Goal: Transaction & Acquisition: Purchase product/service

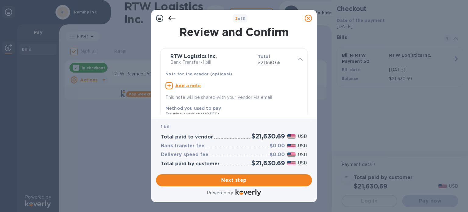
scroll to position [30, 0]
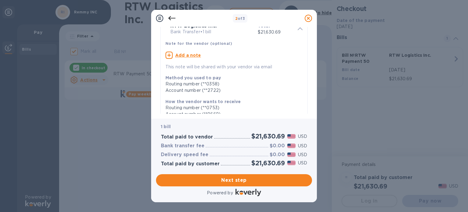
click at [297, 27] on span at bounding box center [299, 28] width 5 height 6
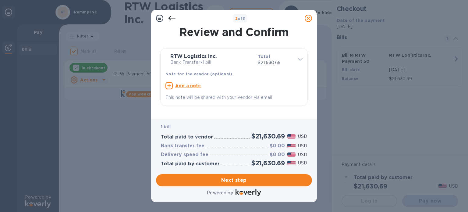
scroll to position [0, 0]
click at [236, 177] on span "Next step" at bounding box center [234, 179] width 146 height 7
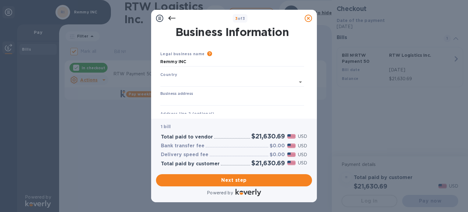
type input "[GEOGRAPHIC_DATA]"
click at [208, 98] on input "Business address" at bounding box center [232, 99] width 144 height 9
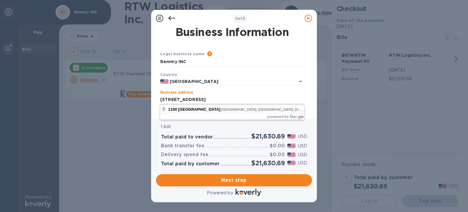
type input "[STREET_ADDRESS]"
type input "[GEOGRAPHIC_DATA]"
type input "CA"
type input "92801"
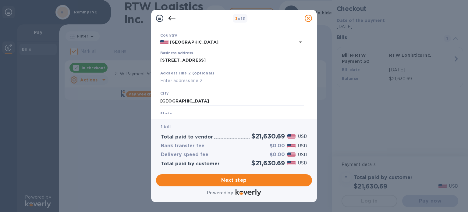
scroll to position [87, 0]
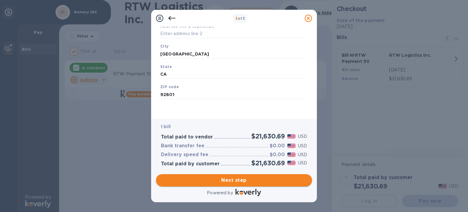
click at [227, 179] on span "Next step" at bounding box center [234, 179] width 146 height 7
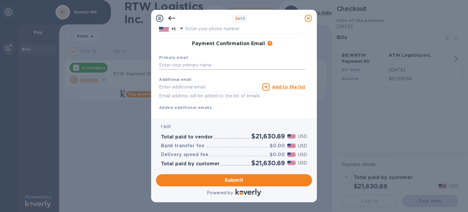
click at [198, 64] on input "text" at bounding box center [232, 65] width 146 height 9
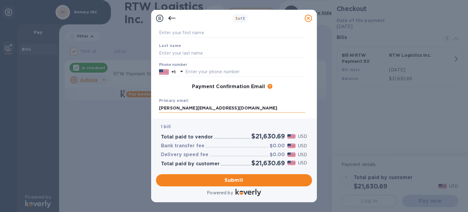
scroll to position [0, 0]
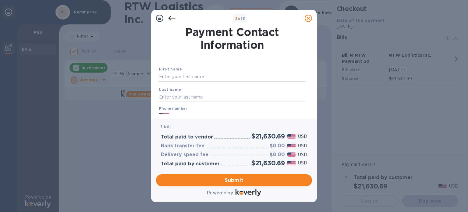
type input "[PERSON_NAME][EMAIL_ADDRESS][DOMAIN_NAME]"
drag, startPoint x: 191, startPoint y: 76, endPoint x: 195, endPoint y: 81, distance: 6.5
click at [191, 76] on input "text" at bounding box center [232, 76] width 146 height 9
type input "Harish"
type input "[PERSON_NAME]"
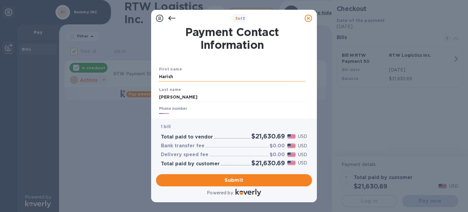
type input "3106989111"
type input "[EMAIL_ADDRESS][DOMAIN_NAME]"
click at [190, 78] on input "Harish" at bounding box center [232, 76] width 146 height 9
type input "[PERSON_NAME]"
drag, startPoint x: 179, startPoint y: 100, endPoint x: 109, endPoint y: 86, distance: 70.8
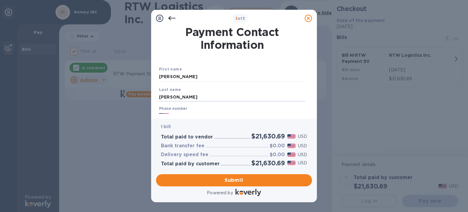
click at [109, 86] on div "3 of 3 Payment Contact Information First name [PERSON_NAME] Last name [PERSON_N…" at bounding box center [234, 106] width 468 height 212
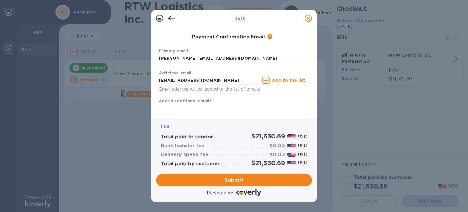
scroll to position [101, 0]
type input "C T"
click at [234, 178] on span "Submit" at bounding box center [234, 179] width 146 height 7
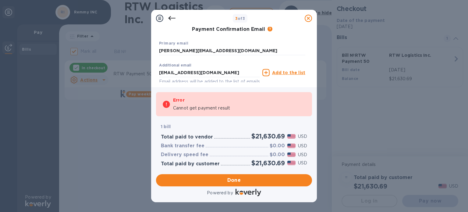
checkbox input "false"
